Goal: Task Accomplishment & Management: Manage account settings

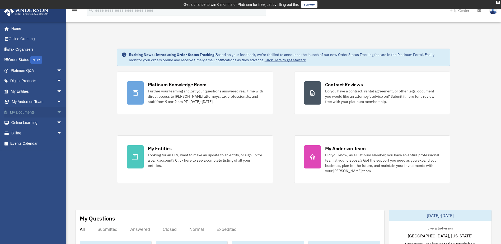
click at [27, 114] on link "My Documents arrow_drop_down" at bounding box center [37, 112] width 66 height 11
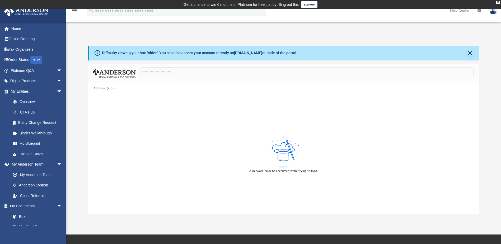
click at [102, 89] on button "All Files" at bounding box center [100, 88] width 12 height 5
click at [97, 89] on button "All Files" at bounding box center [100, 88] width 12 height 5
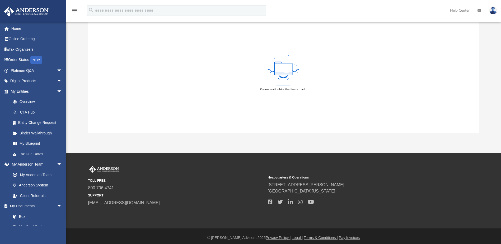
scroll to position [85, 0]
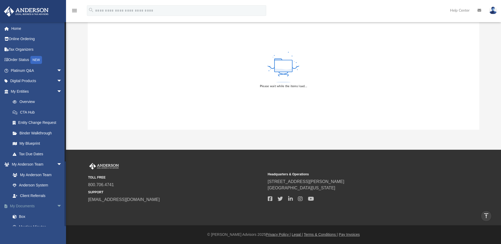
click at [36, 205] on link "My Documents arrow_drop_down" at bounding box center [37, 206] width 66 height 11
click at [23, 215] on link "Box" at bounding box center [38, 216] width 63 height 11
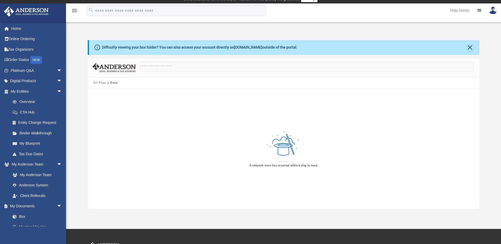
scroll to position [58, 0]
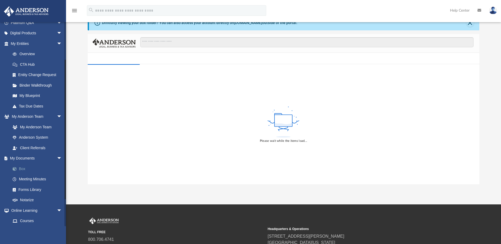
scroll to position [53, 0]
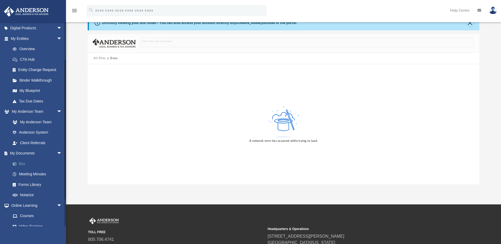
click at [21, 163] on link "Box" at bounding box center [38, 164] width 63 height 11
click at [21, 164] on link "Box" at bounding box center [38, 164] width 63 height 11
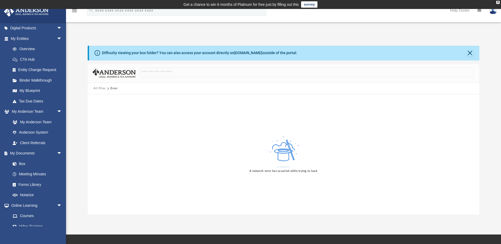
click at [461, 12] on link "Help Center" at bounding box center [459, 10] width 27 height 21
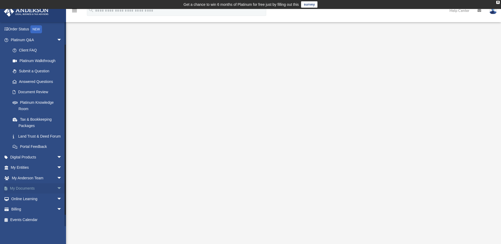
scroll to position [37, 0]
click at [36, 190] on link "My Documents arrow_drop_down" at bounding box center [37, 188] width 66 height 11
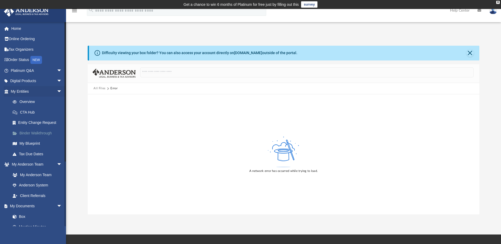
click at [29, 134] on link "Binder Walkthrough" at bounding box center [38, 133] width 63 height 11
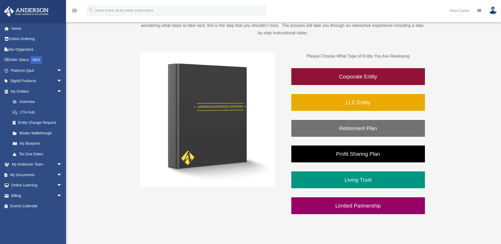
scroll to position [79, 0]
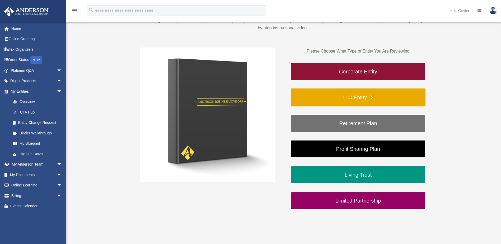
click at [375, 100] on link "LLC Entity" at bounding box center [358, 98] width 135 height 18
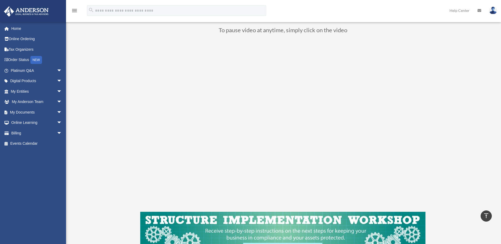
scroll to position [37, 0]
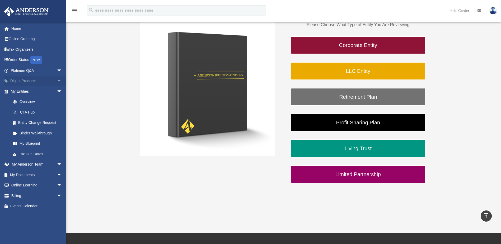
scroll to position [26, 0]
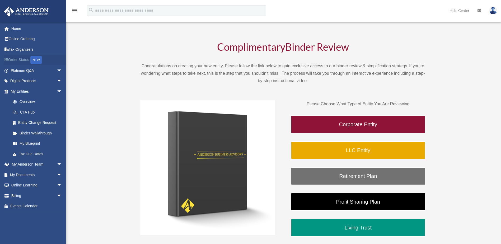
click at [38, 61] on div "NEW" at bounding box center [36, 60] width 12 height 8
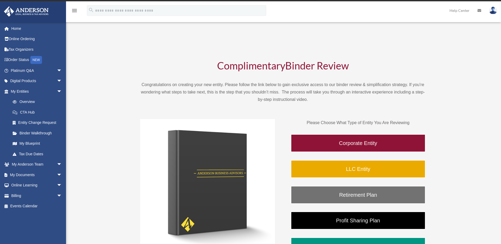
scroll to position [0, 0]
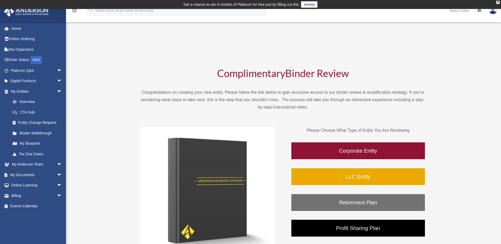
click at [77, 159] on div "BR [EMAIL_ADDRESS][DOMAIN_NAME] Sign Out [EMAIL_ADDRESS][DOMAIN_NAME] Home Onli…" at bounding box center [250, 174] width 501 height 290
click at [34, 162] on link "My [PERSON_NAME] Team arrow_drop_down" at bounding box center [37, 164] width 66 height 11
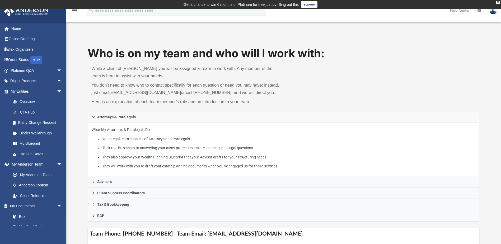
click at [496, 14] on link at bounding box center [494, 10] width 16 height 23
click at [409, 45] on link "Logout" at bounding box center [414, 46] width 53 height 11
